Goal: Book appointment/travel/reservation

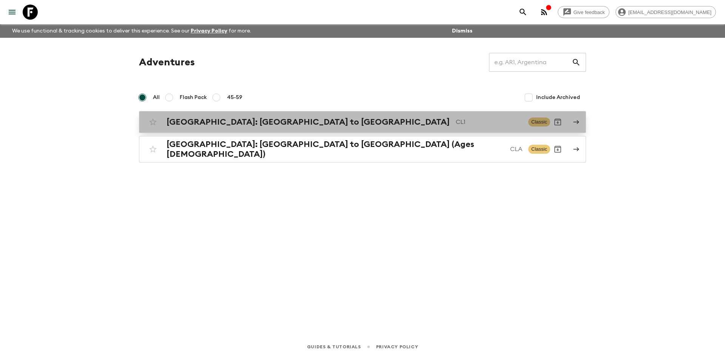
click at [220, 120] on h2 "[GEOGRAPHIC_DATA]: [GEOGRAPHIC_DATA] to [GEOGRAPHIC_DATA]" at bounding box center [308, 122] width 283 height 10
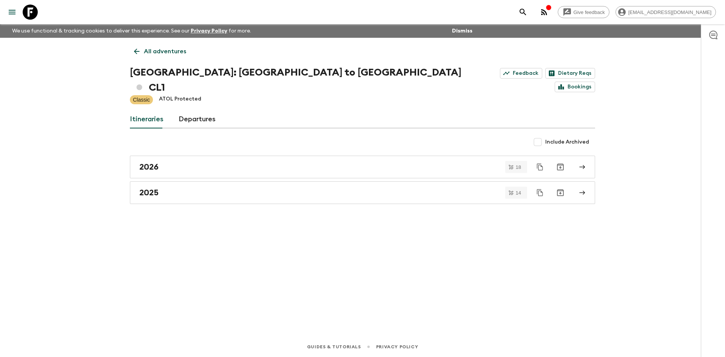
click at [217, 135] on div "Include Archived" at bounding box center [362, 142] width 465 height 15
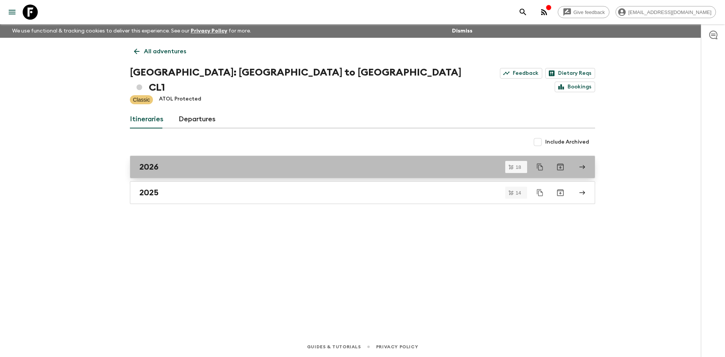
click at [215, 156] on link "2026" at bounding box center [362, 167] width 465 height 23
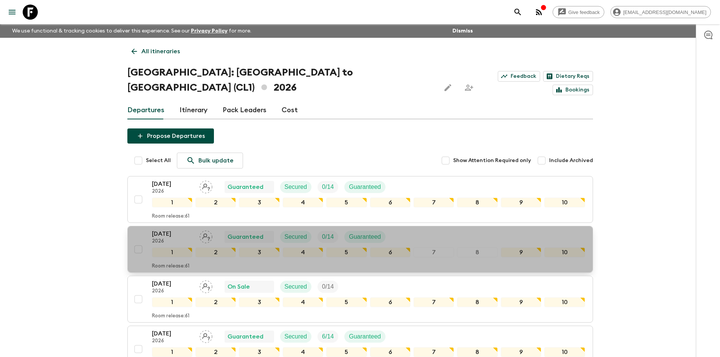
click at [430, 229] on div "[DATE] 2026 Guaranteed Secured 0 / 14 Guaranteed" at bounding box center [368, 236] width 433 height 15
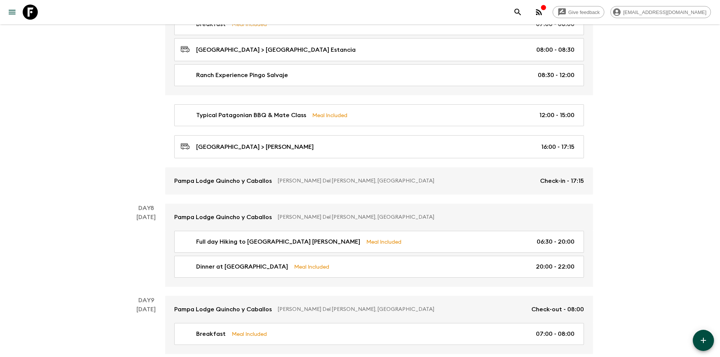
scroll to position [1237, 0]
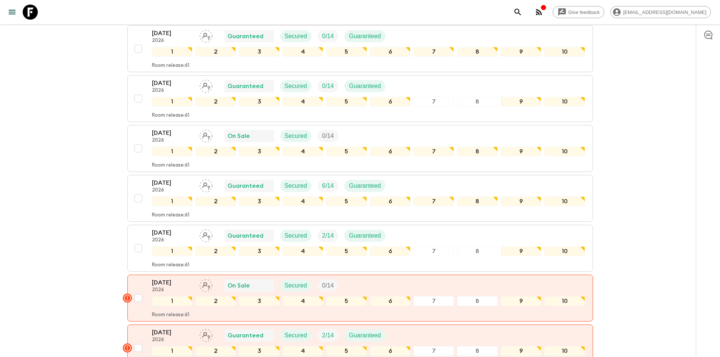
scroll to position [151, 0]
